Goal: Check status: Check status

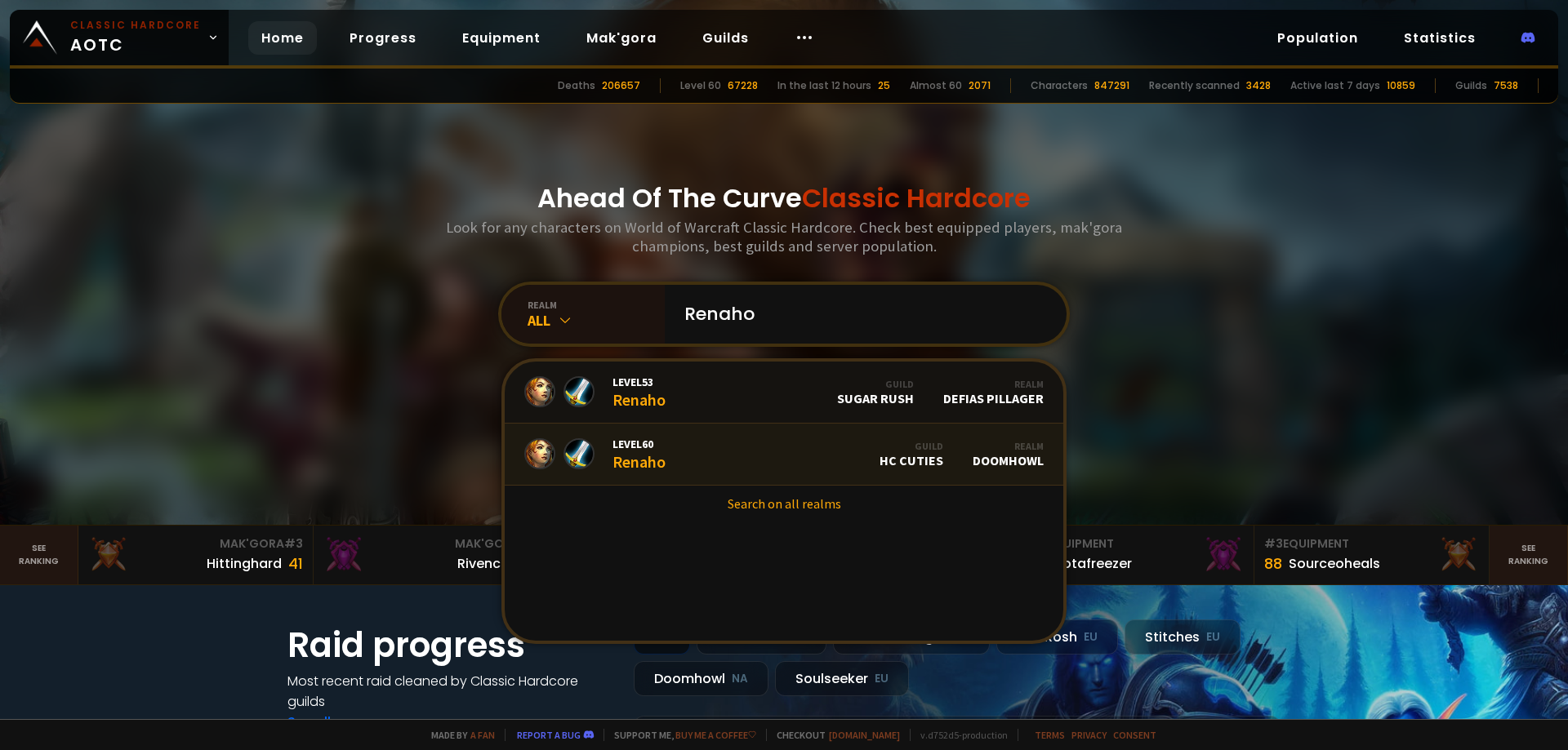
type input "Renaho"
click at [639, 450] on div "Level 60 Renaho" at bounding box center [639, 454] width 53 height 35
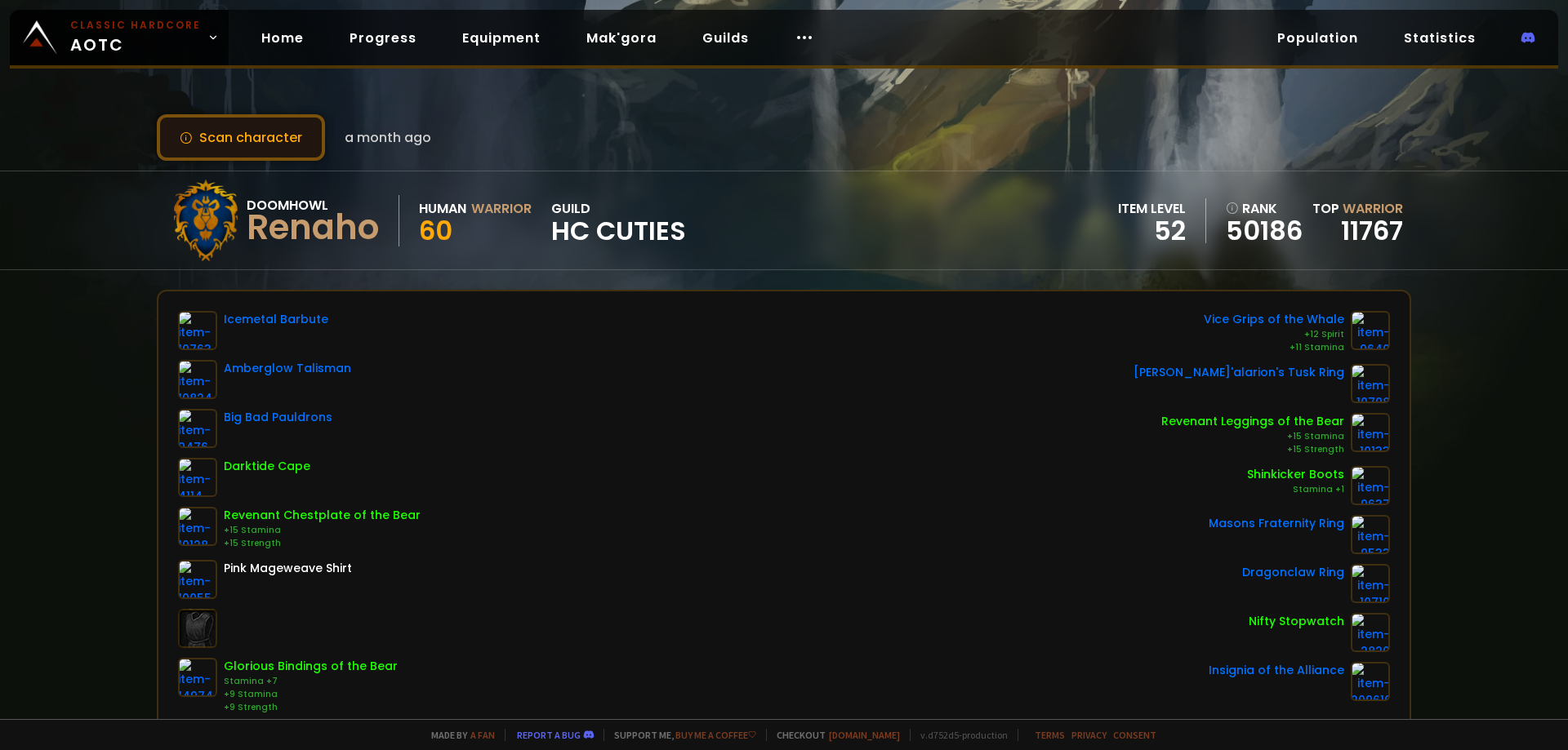
click at [221, 130] on button "Scan character" at bounding box center [241, 137] width 168 height 46
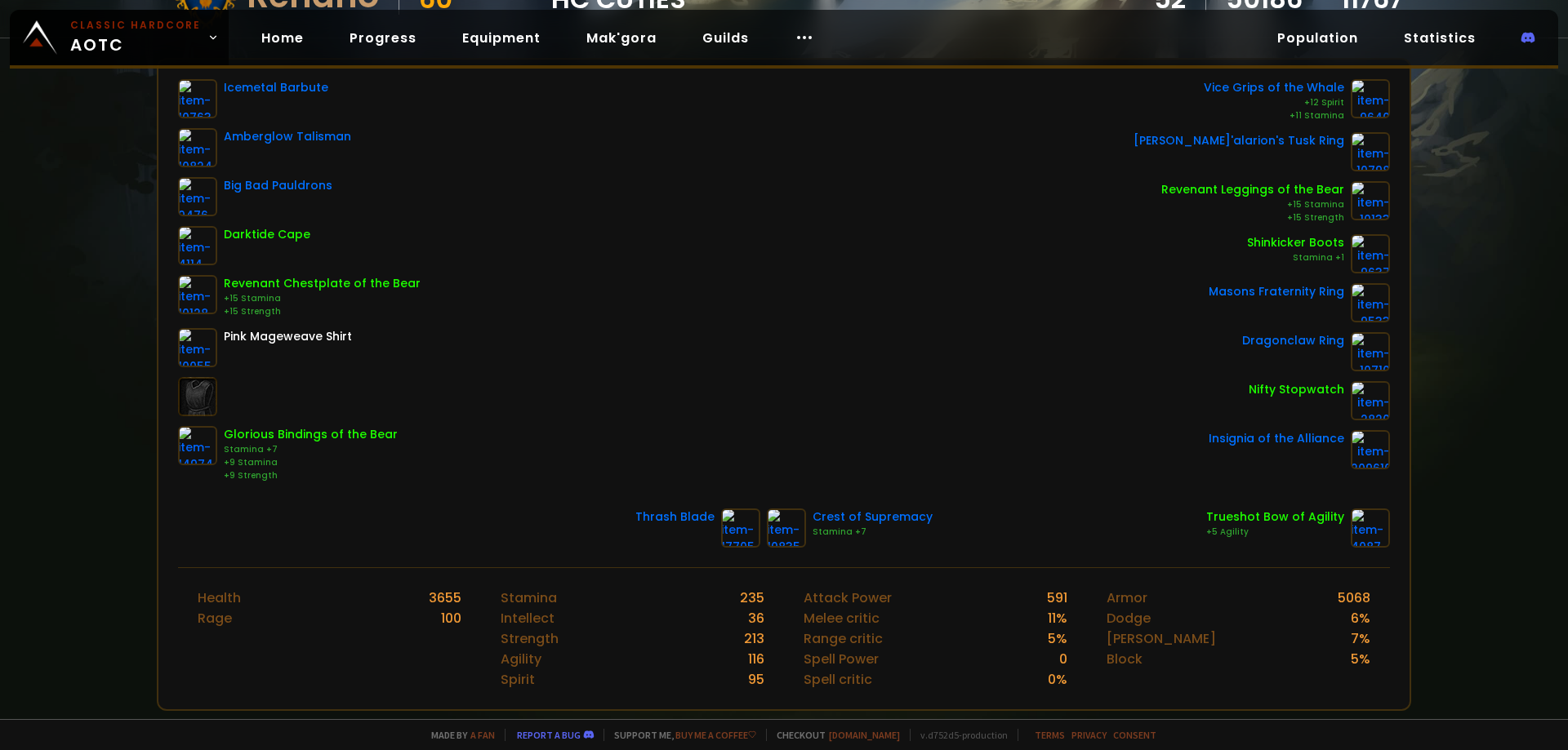
scroll to position [408, 0]
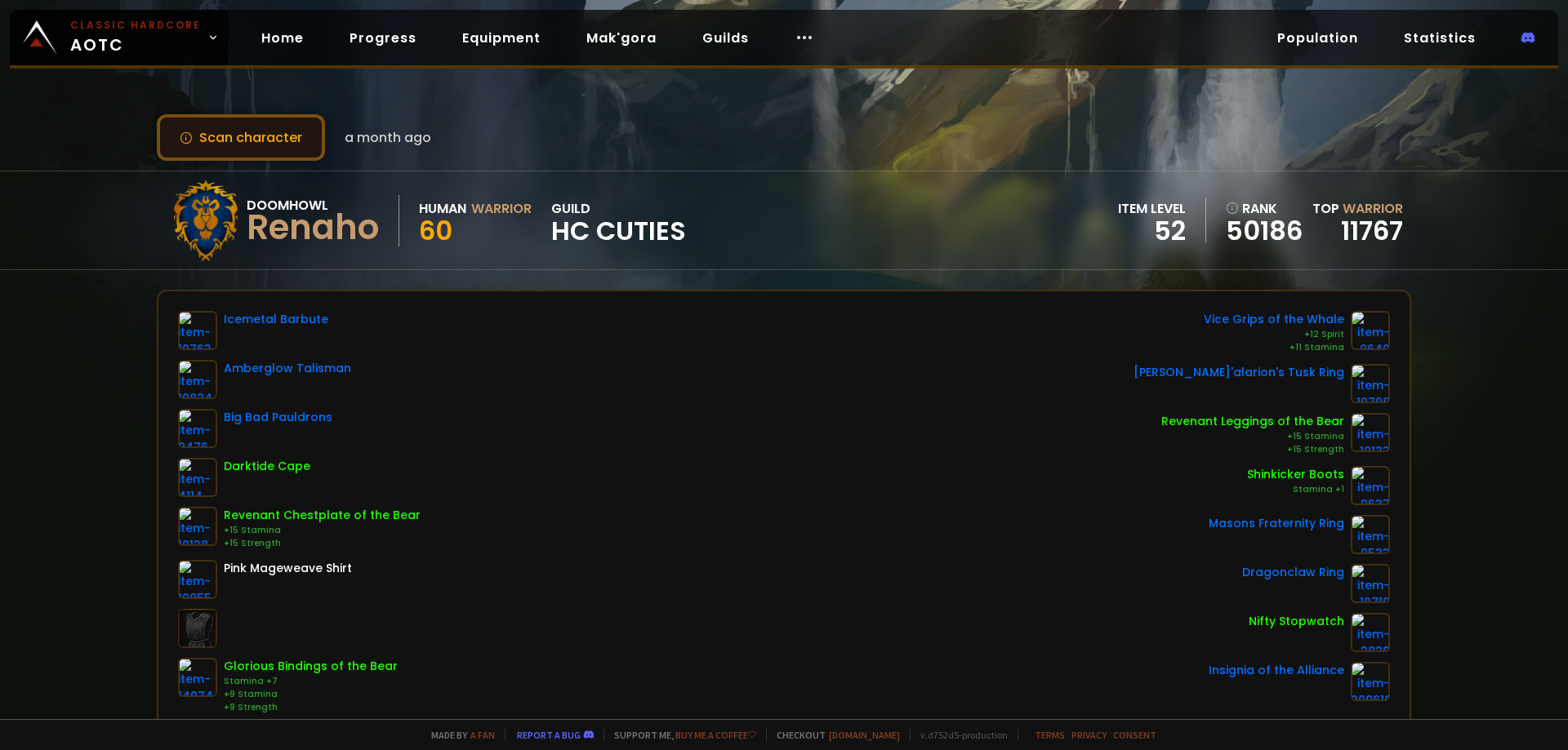
click at [232, 128] on button "Scan character" at bounding box center [241, 137] width 168 height 46
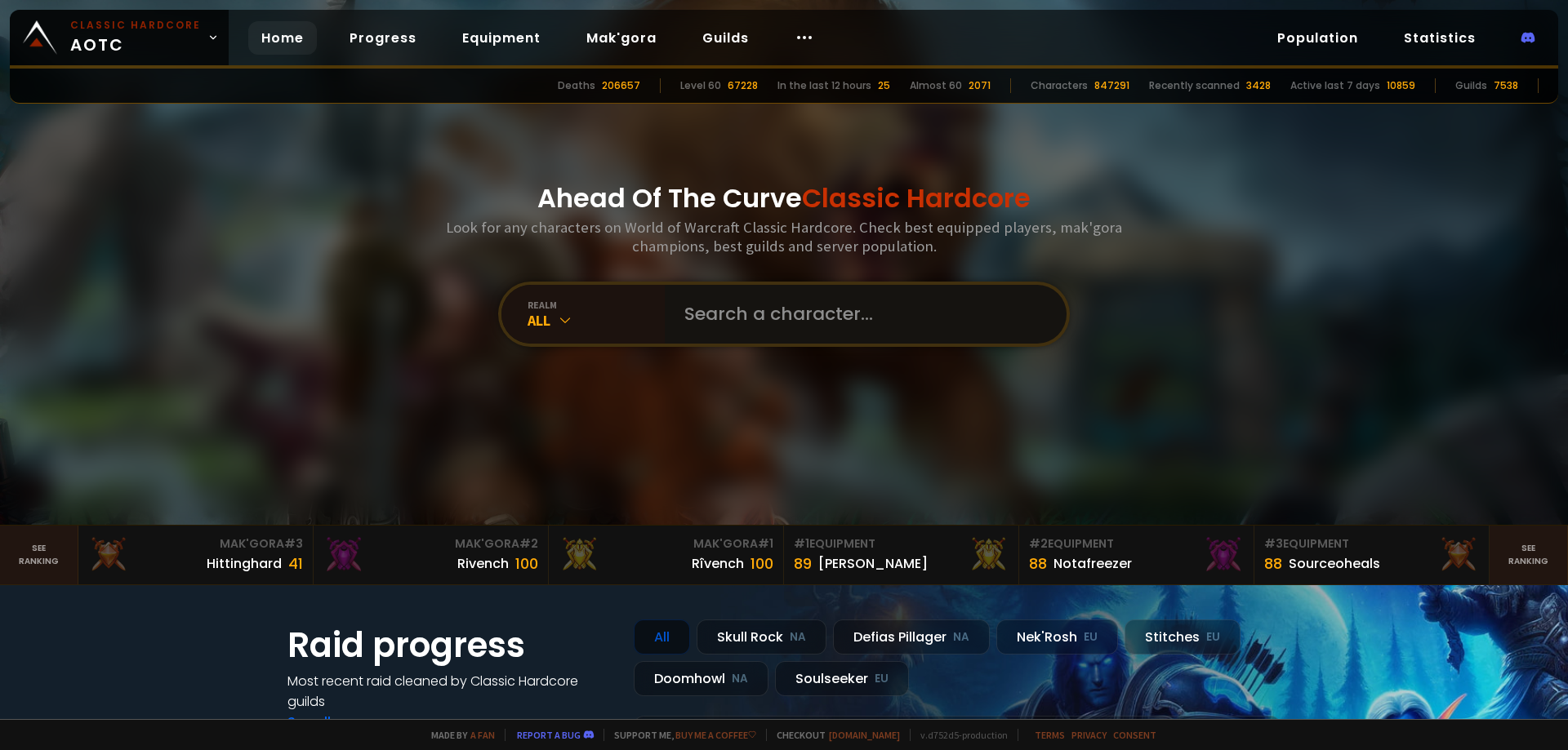
click at [782, 323] on input "text" at bounding box center [860, 314] width 372 height 59
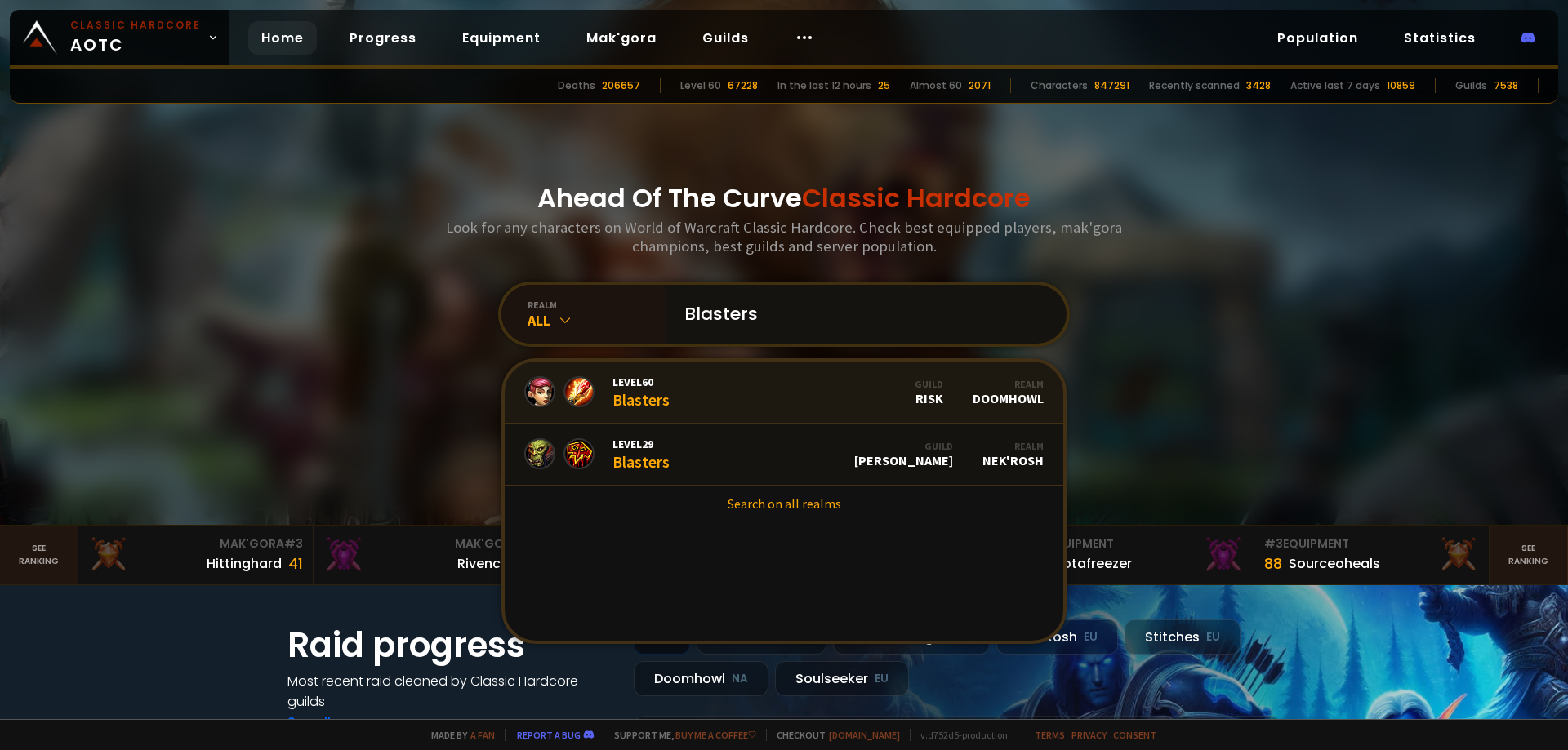
type input "Blasters"
click at [637, 385] on span "Level 60" at bounding box center [641, 381] width 57 height 14
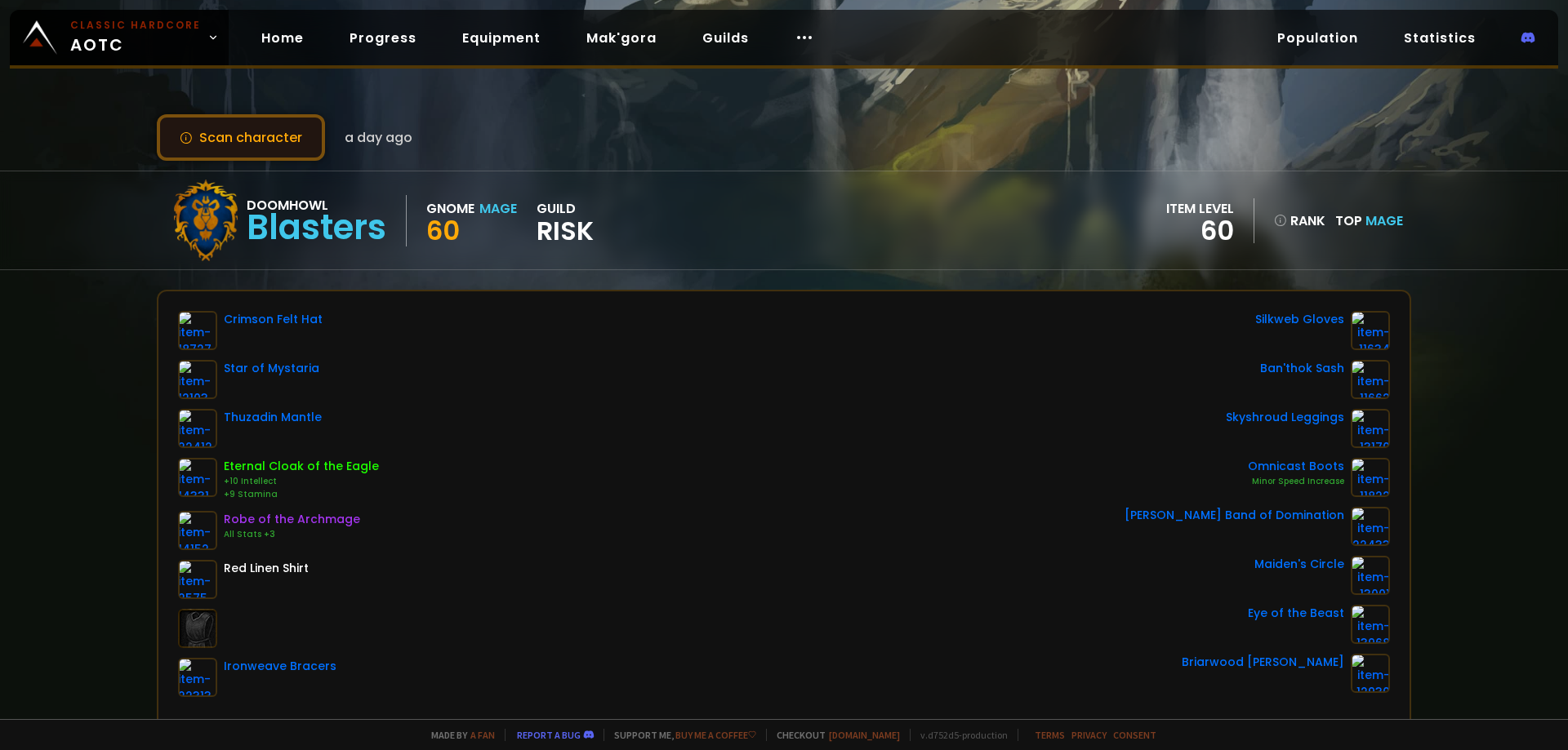
click at [182, 144] on button "Scan character" at bounding box center [241, 137] width 168 height 46
